Goal: Connect with others: Connect with others

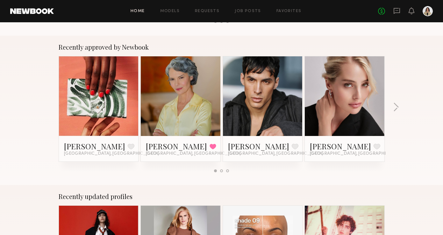
scroll to position [239, 0]
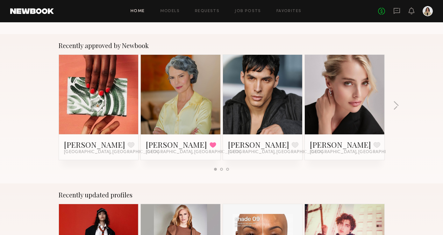
click at [184, 102] on link at bounding box center [180, 95] width 39 height 80
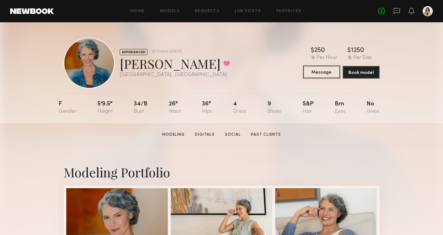
click at [319, 72] on button "Message" at bounding box center [321, 72] width 37 height 13
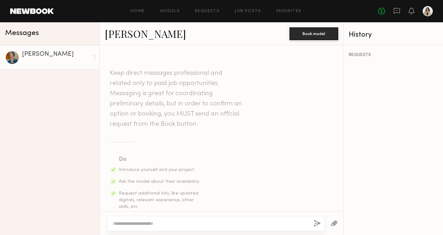
click at [135, 72] on header "Keep direct messages professional and related only to paid job opportunities. M…" at bounding box center [177, 98] width 134 height 61
click at [126, 223] on textarea at bounding box center [211, 224] width 196 height 6
paste textarea "**********"
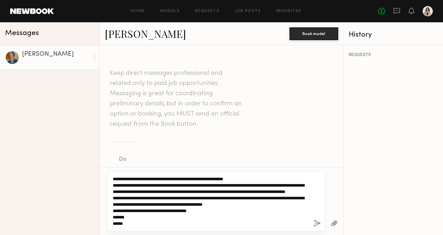
click at [206, 186] on textarea "**********" at bounding box center [211, 201] width 196 height 51
click at [220, 186] on textarea "**********" at bounding box center [211, 201] width 196 height 51
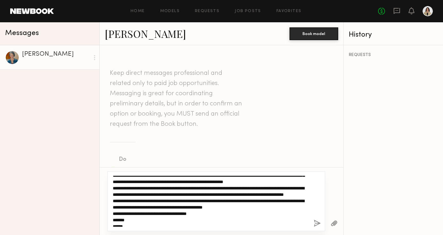
scroll to position [0, 0]
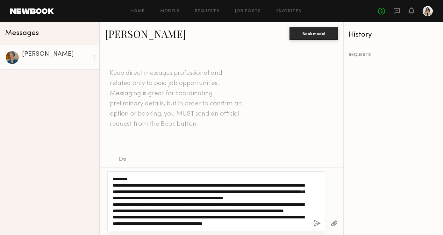
drag, startPoint x: 128, startPoint y: 225, endPoint x: 96, endPoint y: 164, distance: 69.2
click at [96, 164] on div "Messages Renee P. Renee P. Book model Keep direct messages professional and rel…" at bounding box center [221, 128] width 443 height 213
type textarea "**********"
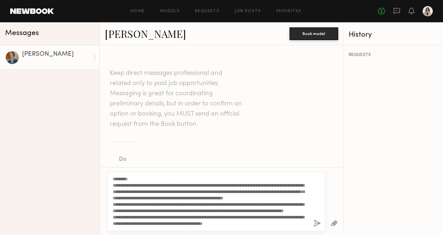
click at [317, 223] on button "button" at bounding box center [317, 224] width 7 height 8
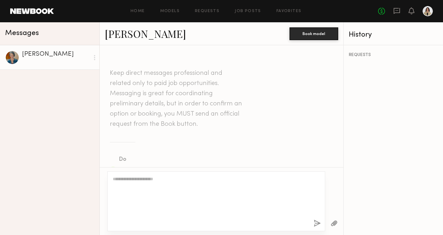
scroll to position [278, 0]
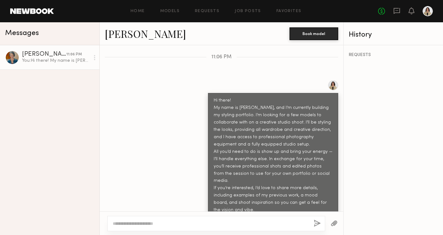
click at [429, 11] on div at bounding box center [428, 11] width 10 height 10
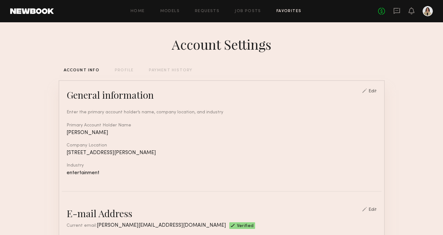
click at [288, 11] on link "Favorites" at bounding box center [289, 11] width 25 height 4
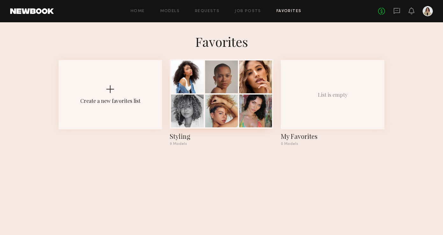
click at [193, 100] on div at bounding box center [187, 111] width 33 height 33
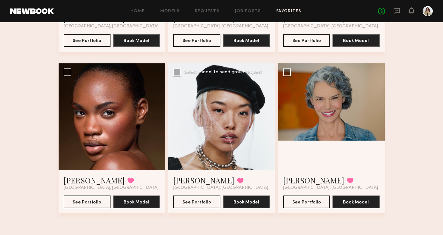
scroll to position [334, 0]
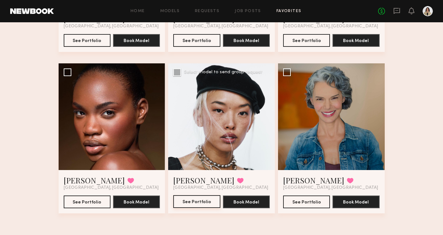
click at [201, 202] on button "See Portfolio" at bounding box center [196, 201] width 47 height 13
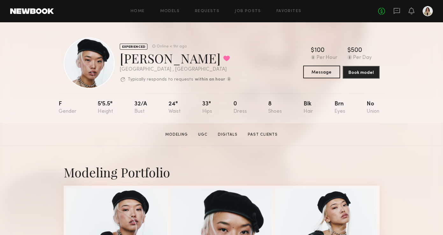
click at [314, 75] on button "Message" at bounding box center [321, 72] width 37 height 13
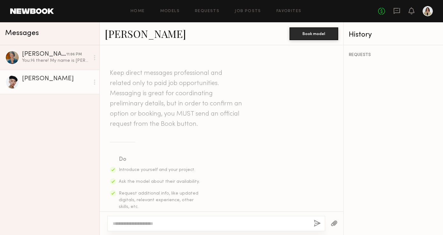
click at [134, 223] on textarea at bounding box center [211, 224] width 196 height 6
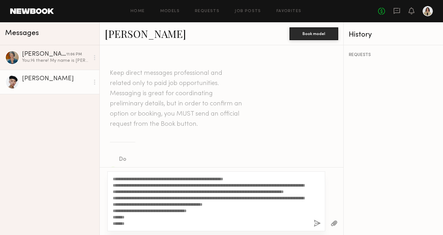
scroll to position [37, 0]
type textarea "**********"
click at [317, 225] on button "button" at bounding box center [317, 224] width 7 height 8
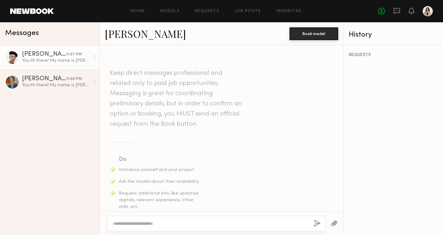
scroll to position [278, 0]
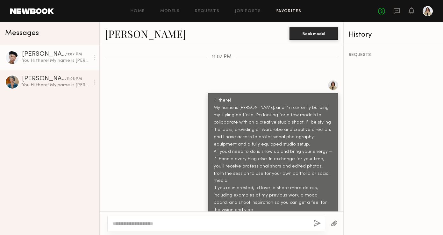
click at [283, 10] on link "Favorites" at bounding box center [289, 11] width 25 height 4
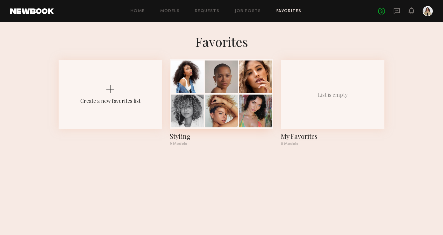
click at [213, 116] on div at bounding box center [221, 111] width 33 height 33
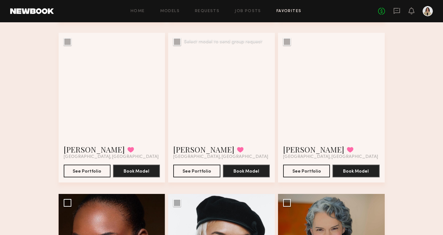
scroll to position [198, 0]
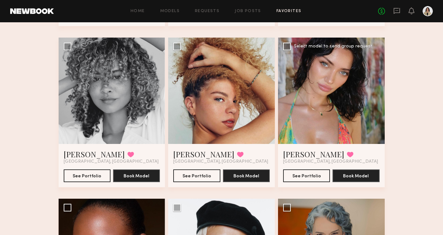
click at [332, 92] on div at bounding box center [331, 91] width 107 height 107
click at [310, 82] on div at bounding box center [331, 91] width 107 height 107
click at [312, 92] on div at bounding box center [331, 91] width 107 height 107
click at [299, 179] on button "See Portfolio" at bounding box center [306, 175] width 47 height 13
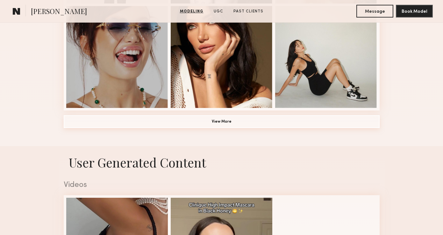
scroll to position [496, 0]
click at [217, 121] on button "View More" at bounding box center [222, 121] width 316 height 13
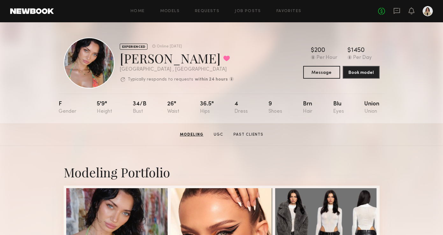
scroll to position [0, 0]
click at [289, 12] on link "Favorites" at bounding box center [289, 11] width 25 height 4
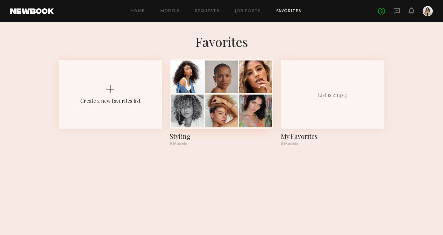
click at [227, 91] on div at bounding box center [221, 77] width 33 height 33
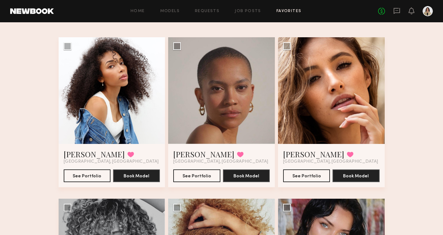
scroll to position [40, 0]
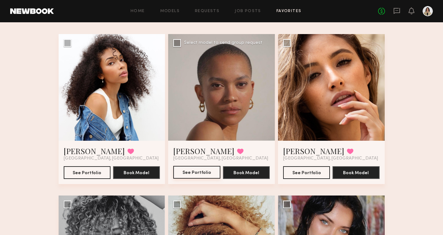
click at [186, 175] on button "See Portfolio" at bounding box center [196, 172] width 47 height 13
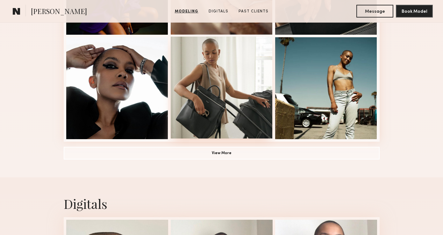
scroll to position [465, 0]
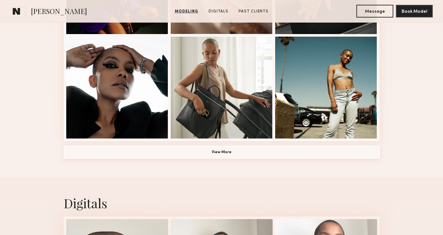
click at [198, 157] on button "View More" at bounding box center [222, 152] width 316 height 13
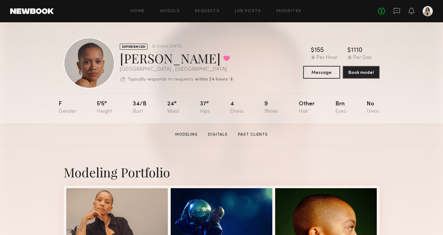
scroll to position [0, 0]
click at [313, 73] on button "Message" at bounding box center [321, 72] width 37 height 13
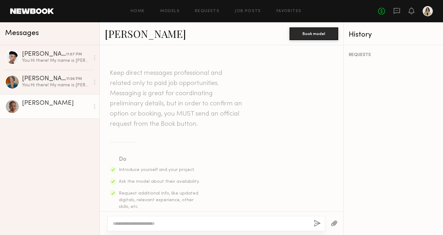
click at [162, 223] on textarea at bounding box center [211, 224] width 196 height 6
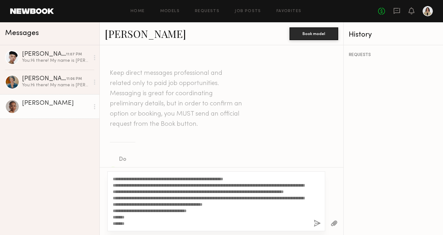
scroll to position [37, 0]
type textarea "**********"
click at [318, 226] on button "button" at bounding box center [317, 224] width 7 height 8
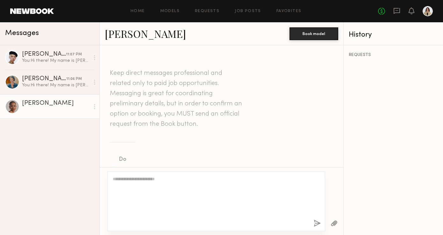
scroll to position [278, 0]
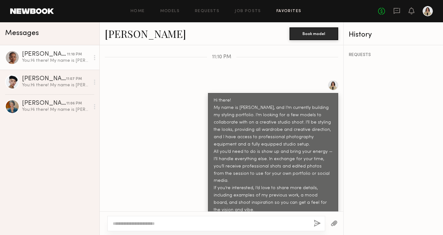
click at [286, 13] on link "Favorites" at bounding box center [289, 11] width 25 height 4
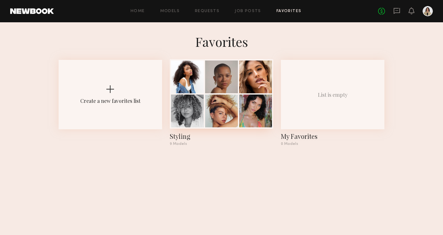
click at [213, 99] on div at bounding box center [221, 111] width 33 height 33
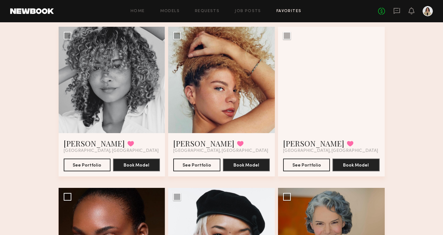
scroll to position [209, 0]
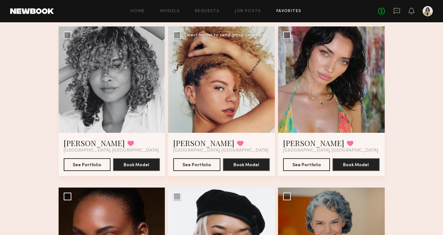
click at [215, 106] on div at bounding box center [221, 79] width 107 height 107
click at [190, 164] on button "See Portfolio" at bounding box center [196, 164] width 47 height 13
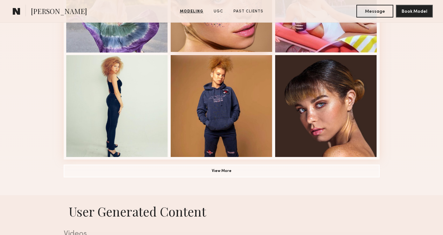
scroll to position [447, 0]
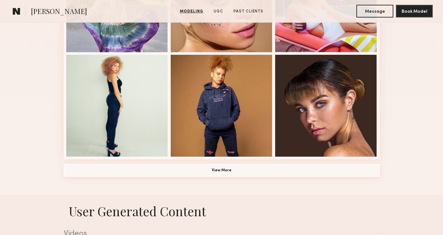
click at [192, 169] on button "View More" at bounding box center [222, 170] width 316 height 13
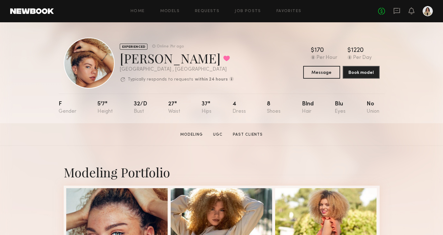
scroll to position [0, 0]
click at [318, 70] on button "Message" at bounding box center [321, 72] width 37 height 13
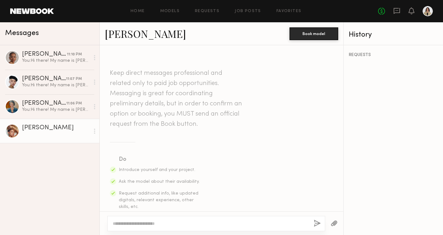
click at [131, 223] on textarea at bounding box center [211, 224] width 196 height 6
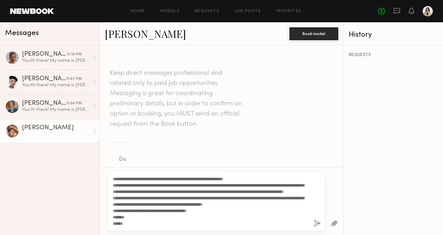
type textarea "**********"
click at [318, 225] on button "button" at bounding box center [317, 224] width 7 height 8
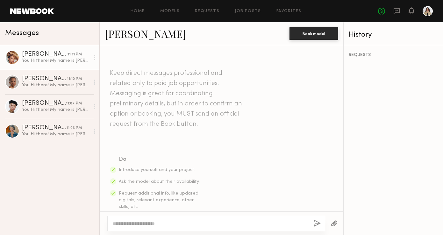
scroll to position [0, 0]
click at [433, 7] on link at bounding box center [428, 11] width 10 height 10
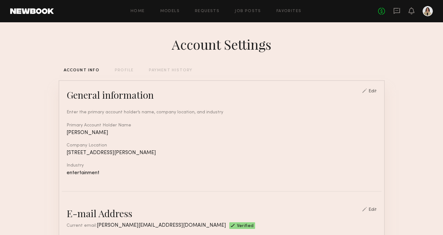
click at [123, 69] on div "PROFILE" at bounding box center [124, 71] width 19 height 4
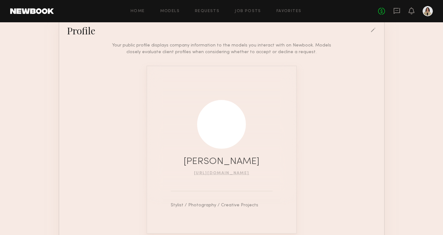
scroll to position [74, 0]
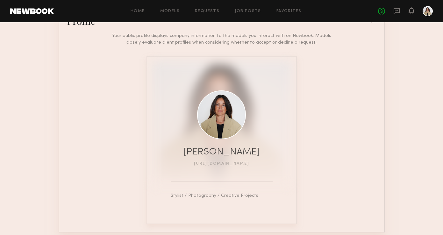
click at [221, 164] on link "[URL][DOMAIN_NAME]" at bounding box center [221, 164] width 55 height 4
